Goal: Find specific page/section: Find specific page/section

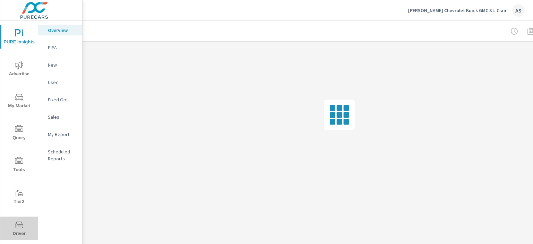
click at [19, 227] on icon "nav menu" at bounding box center [19, 225] width 8 height 7
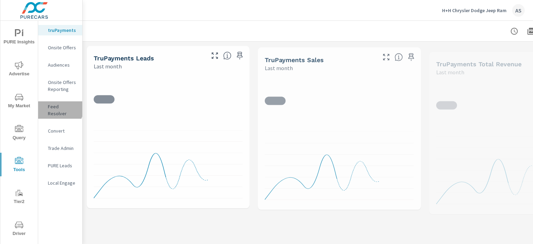
click at [57, 108] on p "Feed Resolver" at bounding box center [62, 110] width 29 height 14
